Goal: Navigation & Orientation: Find specific page/section

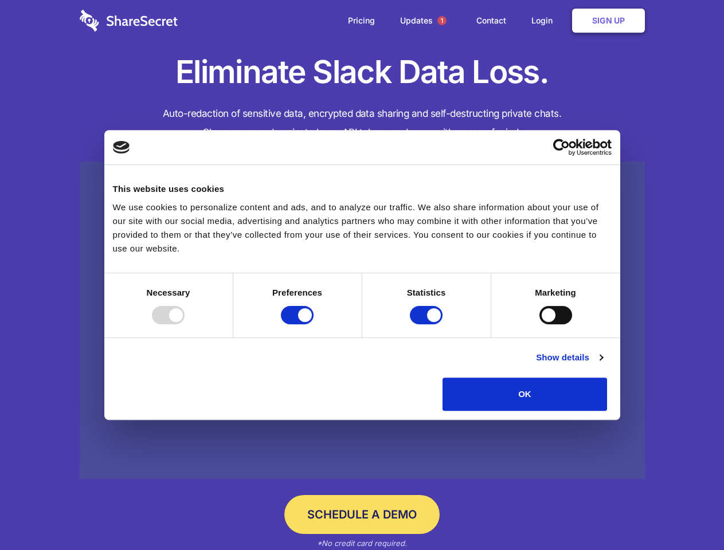
click at [185, 325] on div at bounding box center [168, 315] width 33 height 18
click at [314, 325] on input "Preferences" at bounding box center [297, 315] width 33 height 18
click at [428, 325] on input "Statistics" at bounding box center [426, 315] width 33 height 18
click at [540, 325] on input "Marketing" at bounding box center [556, 315] width 33 height 18
checkbox input "false"
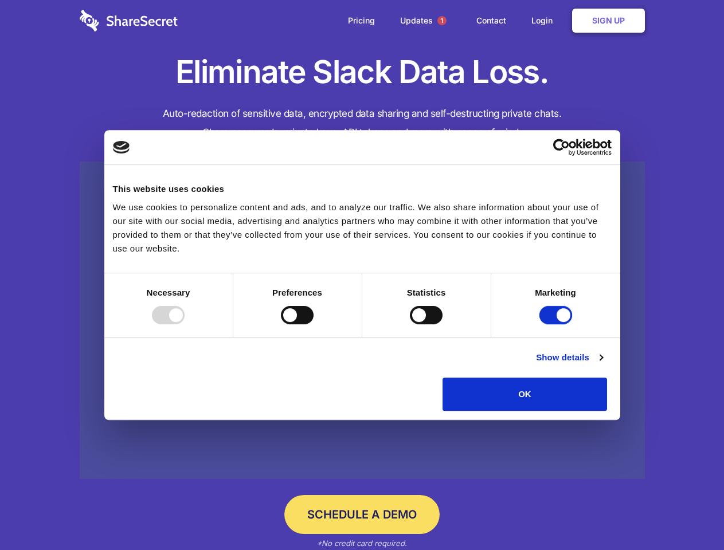
checkbox input "false"
checkbox input "true"
click at [603, 365] on link "Show details" at bounding box center [569, 358] width 67 height 14
click at [0, 0] on li "Necessary 7 Necessary cookies help make a website usable by enabling basic func…" at bounding box center [0, 0] width 0 height 0
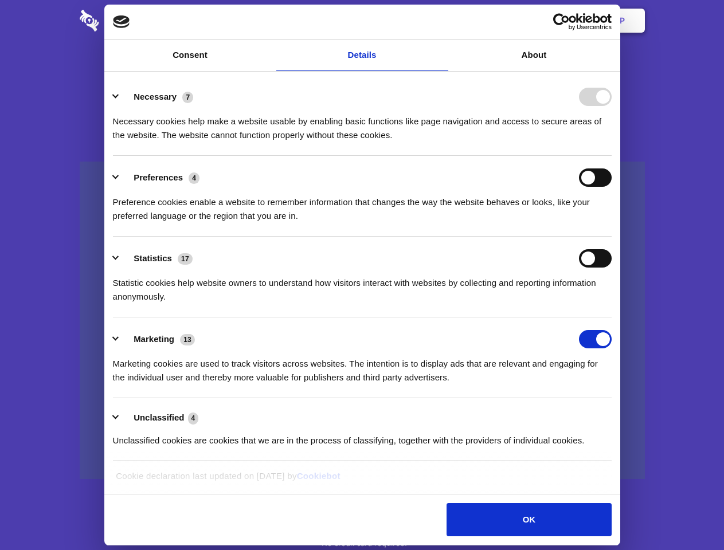
click at [442, 21] on span "1" at bounding box center [442, 20] width 9 height 9
